Goal: Task Accomplishment & Management: Manage account settings

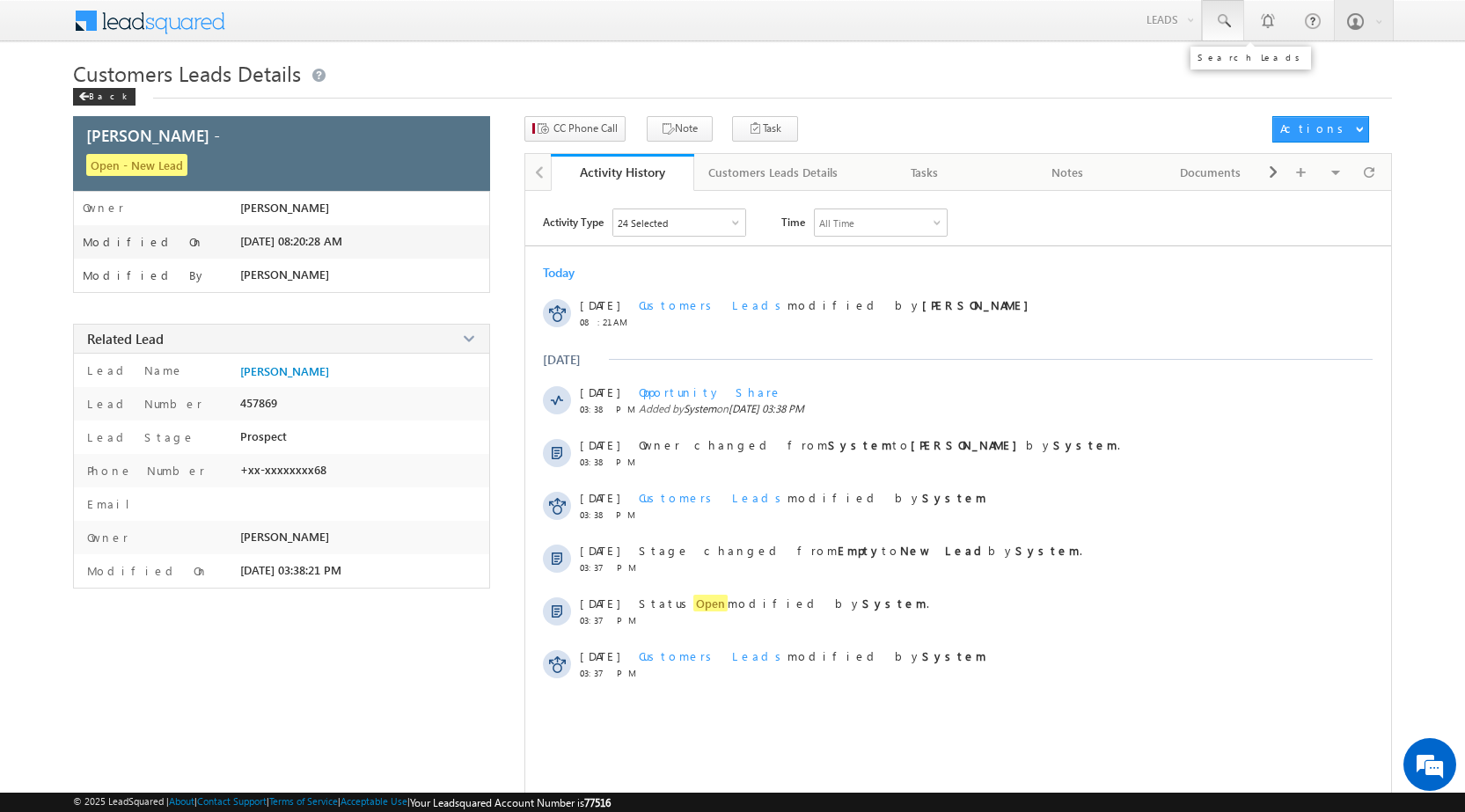
click at [1225, 19] on span at bounding box center [1223, 21] width 18 height 18
click at [1215, 20] on span at bounding box center [1223, 21] width 18 height 18
click at [1159, 25] on link "Leads" at bounding box center [1169, 19] width 62 height 40
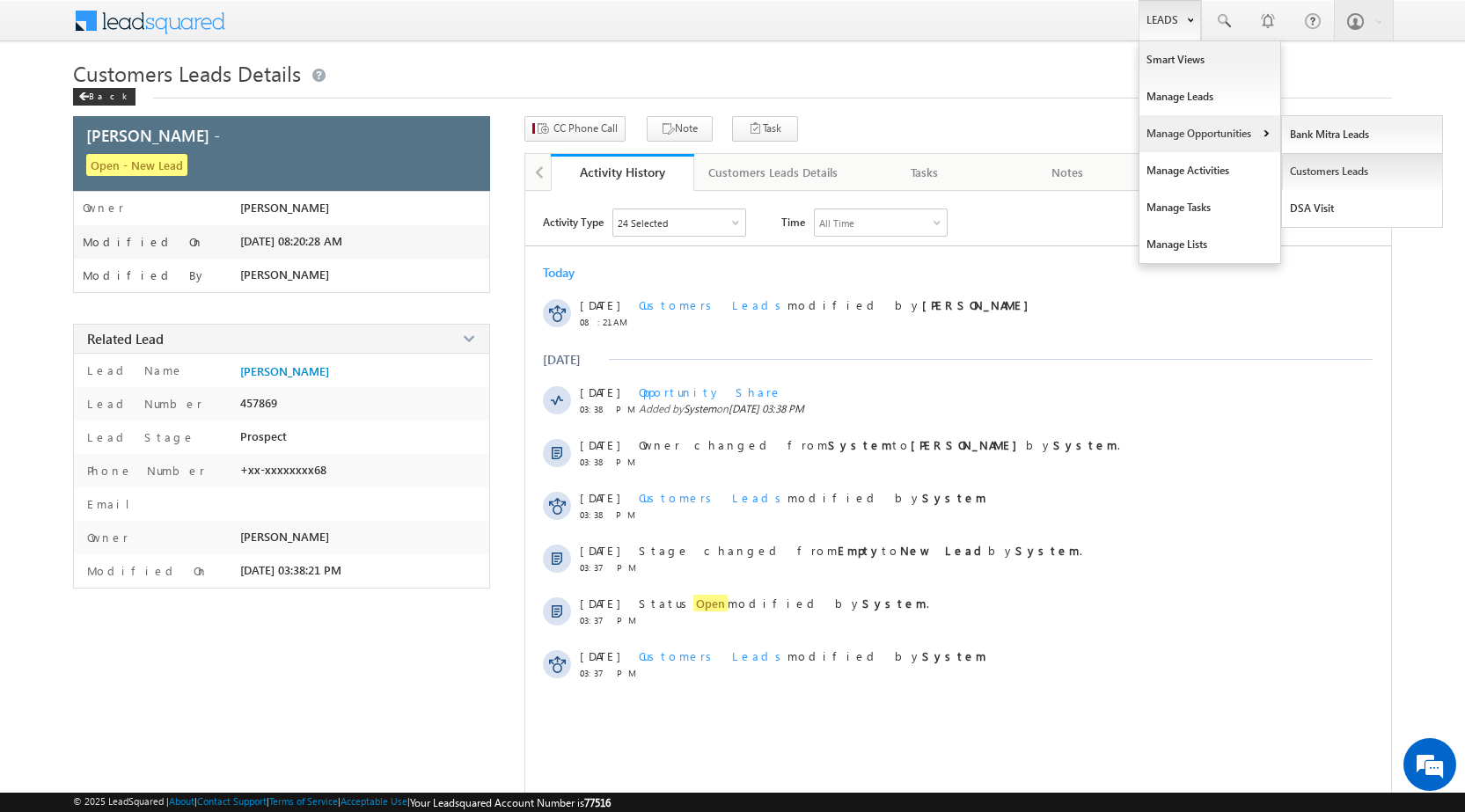
click at [1360, 168] on link "Customers Leads" at bounding box center [1362, 172] width 161 height 37
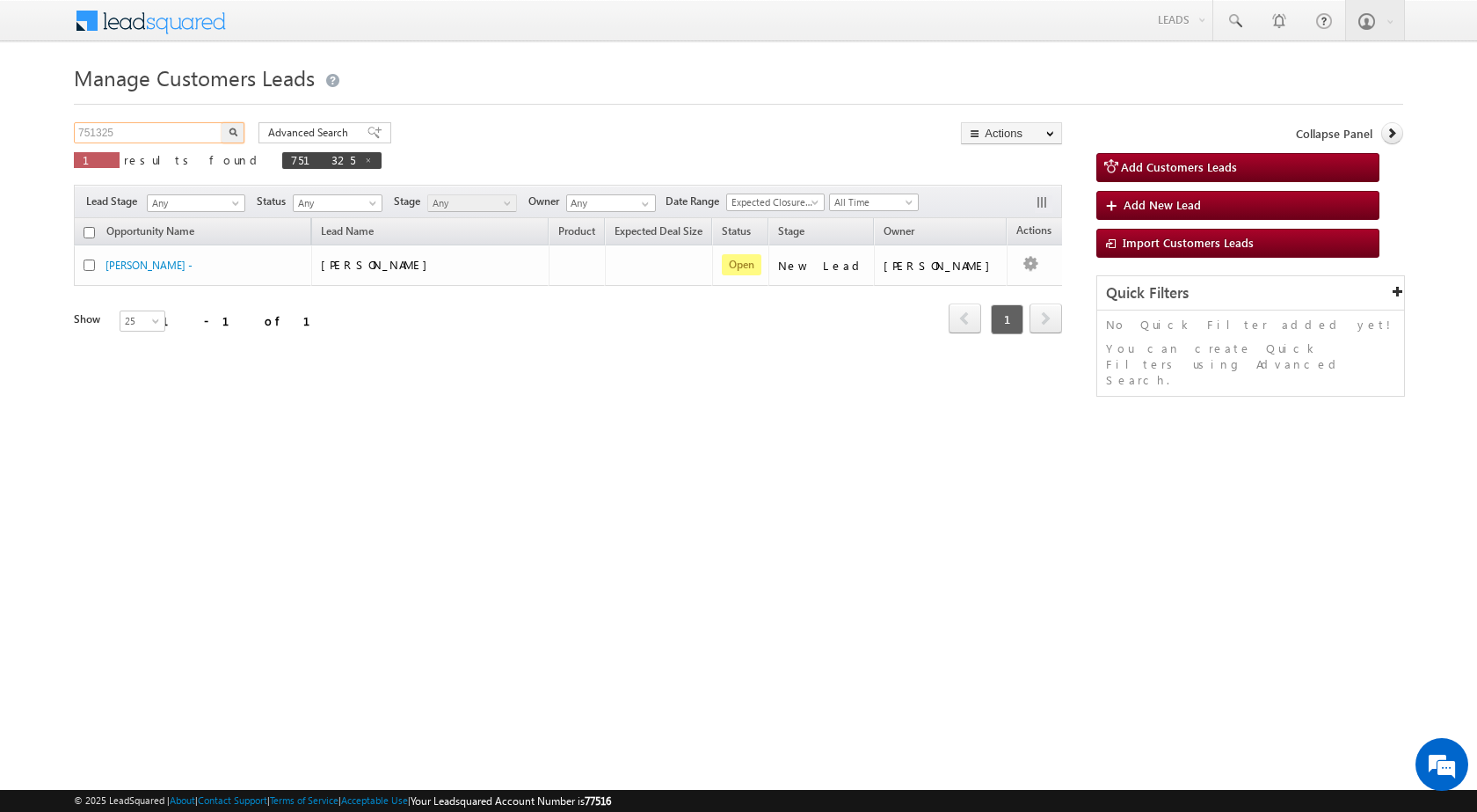
click at [133, 130] on input "751325" at bounding box center [149, 133] width 150 height 21
paste input "2642"
type input "752642"
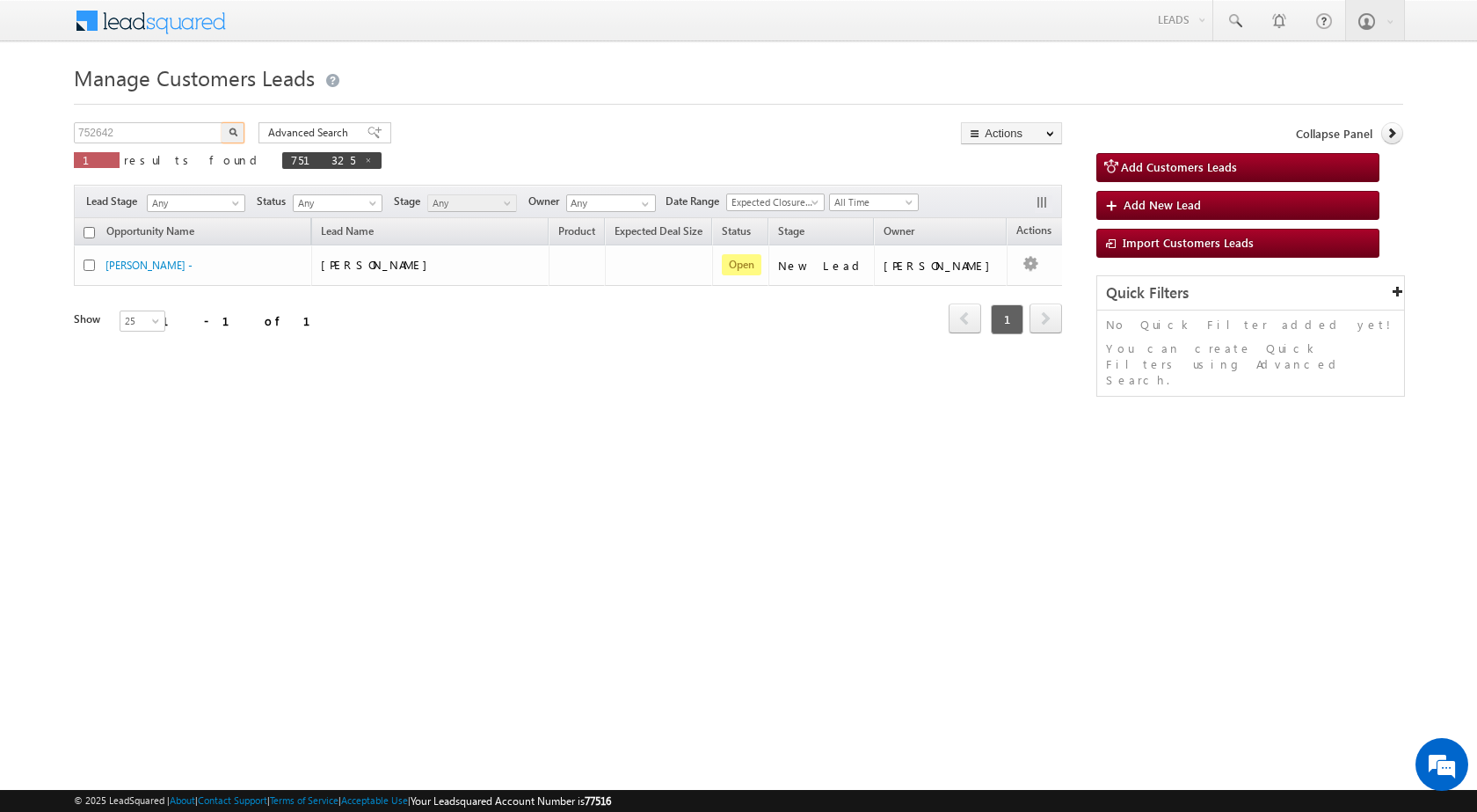
click at [221, 122] on button "button" at bounding box center [232, 133] width 22 height 21
click at [447, 332] on div "Refresh first prev 1 next last 1 - 1 of 1" at bounding box center [568, 311] width 989 height 51
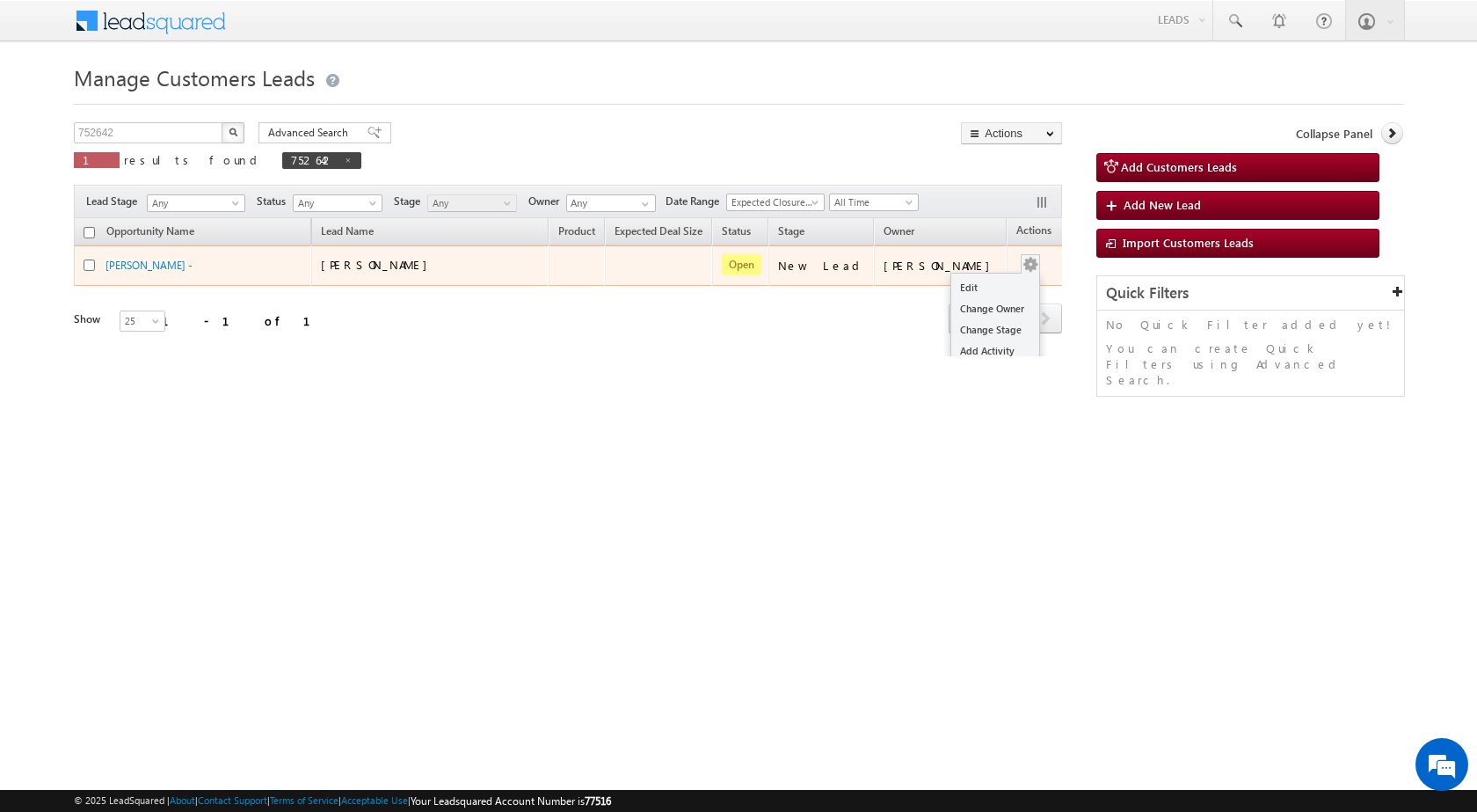
click at [1017, 264] on div "Edit Change Owner Change Stage Add Activity Add Task Delete" at bounding box center [1030, 265] width 28 height 22
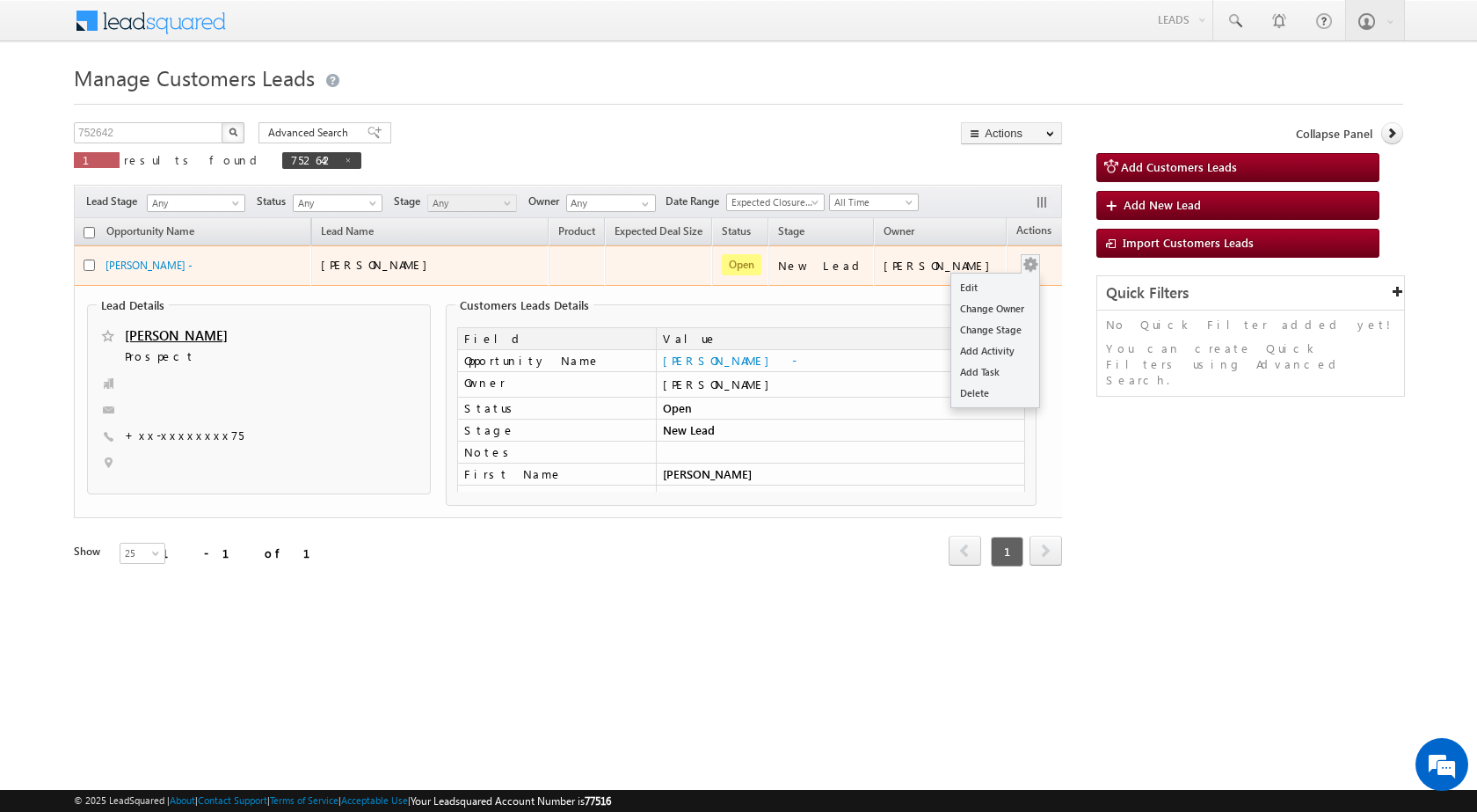
click at [1022, 262] on button "button" at bounding box center [1030, 264] width 18 height 18
click at [995, 281] on link "Edit" at bounding box center [995, 288] width 88 height 21
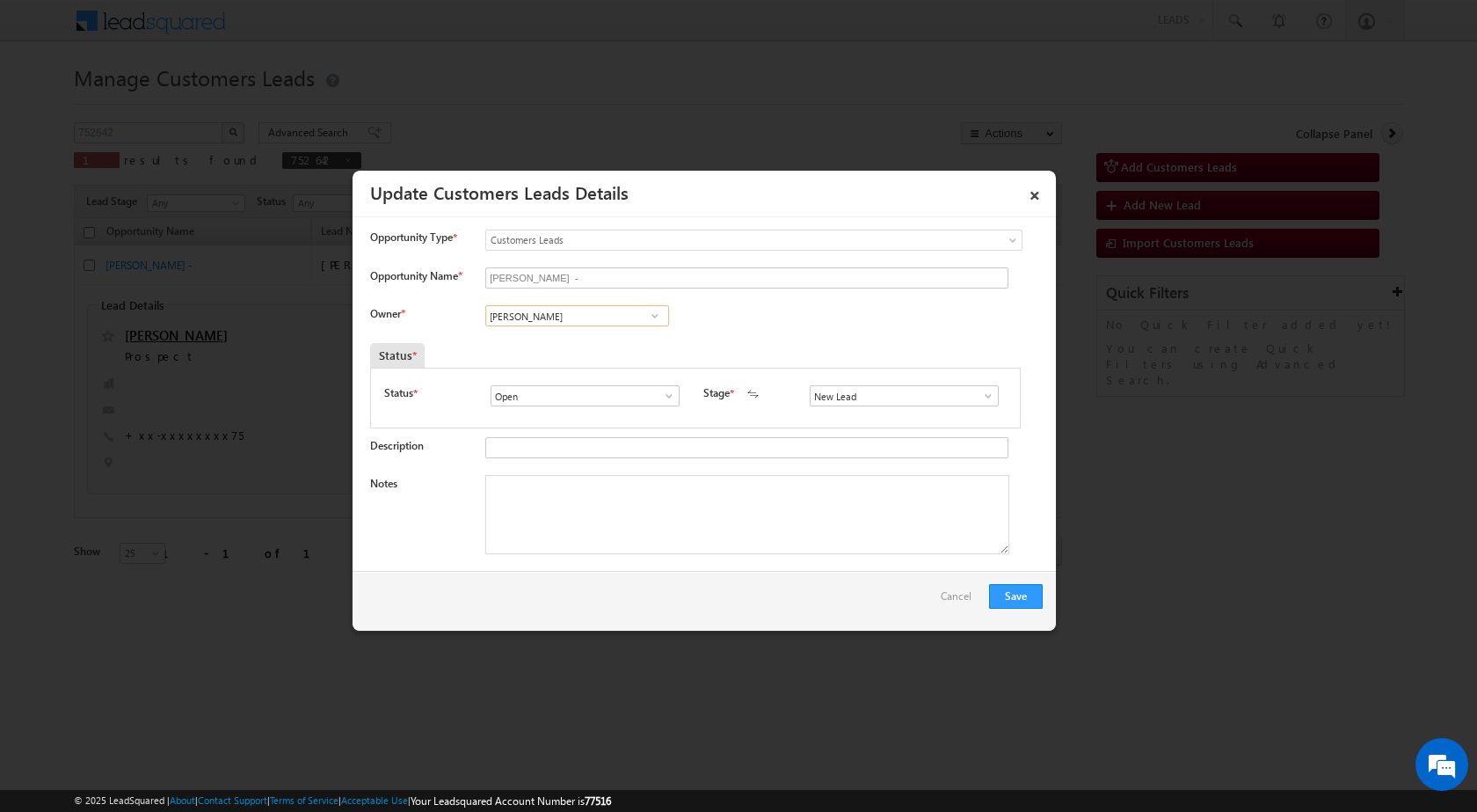
click at [525, 310] on input "[PERSON_NAME]" at bounding box center [577, 316] width 184 height 21
paste input "vaibhav.rajput@sgrlimited.in"
click at [555, 356] on span "vaibhav.rajput@sgrlimited.in" at bounding box center [571, 351] width 158 height 14
type input "[PERSON_NAME]"
click at [582, 534] on textarea "Notes" at bounding box center [748, 514] width 525 height 79
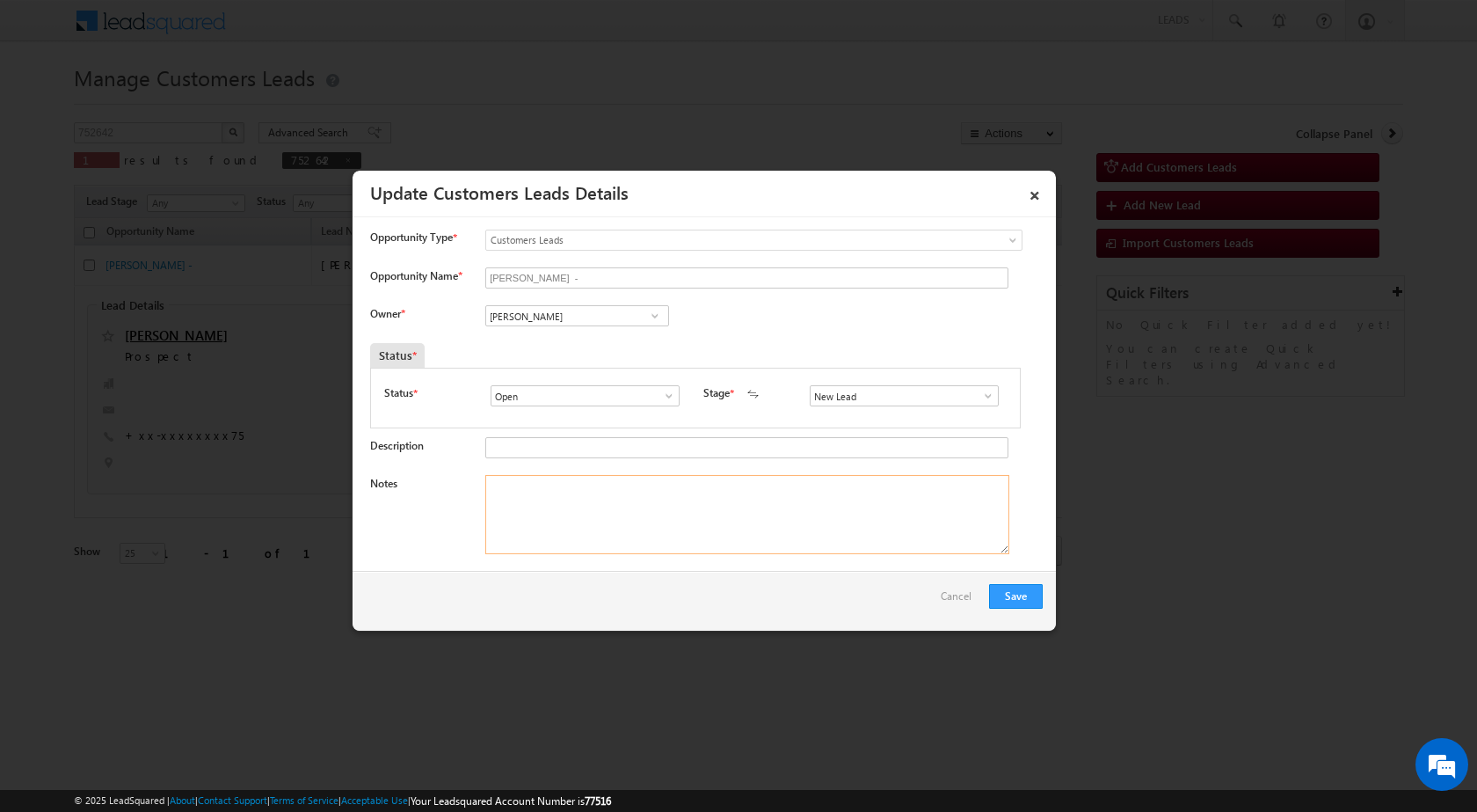
paste textarea "Name - Kamar Jahan / Construction / Registry / construction / 550 sq ft / Qv - …"
type textarea "Name - Kamar Jahan / Construction / Registry / construction / 550 sq ft / Qv - …"
click at [1022, 597] on button "Save" at bounding box center [1016, 596] width 54 height 24
